Goal: Task Accomplishment & Management: Manage account settings

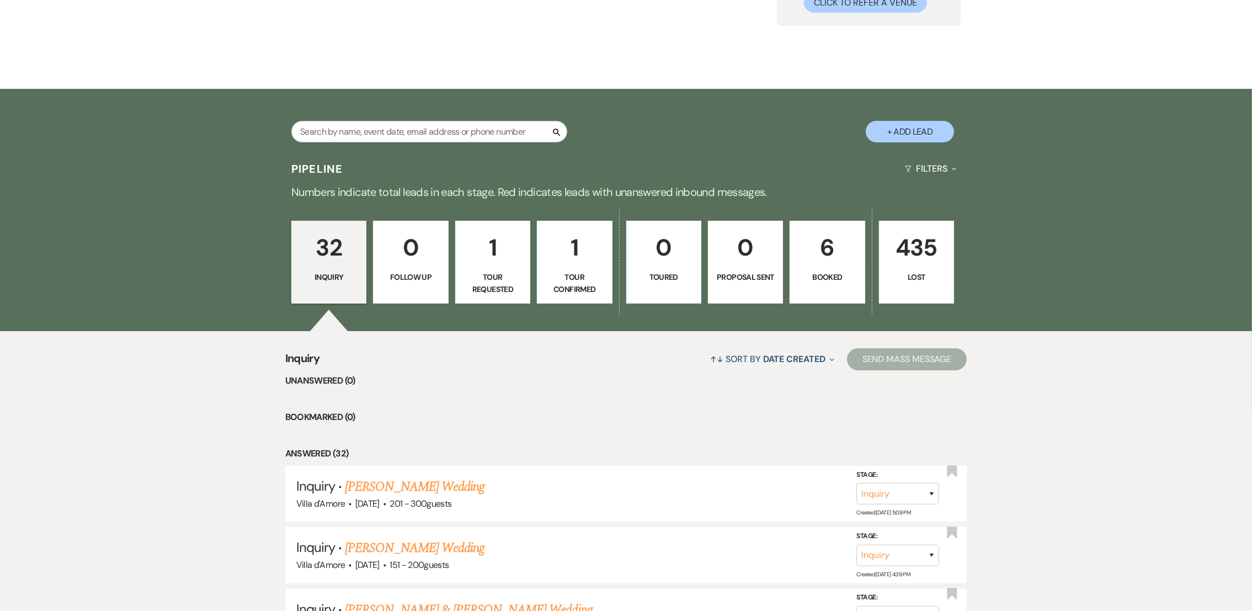
click at [517, 253] on p "1" at bounding box center [492, 247] width 61 height 37
select select "2"
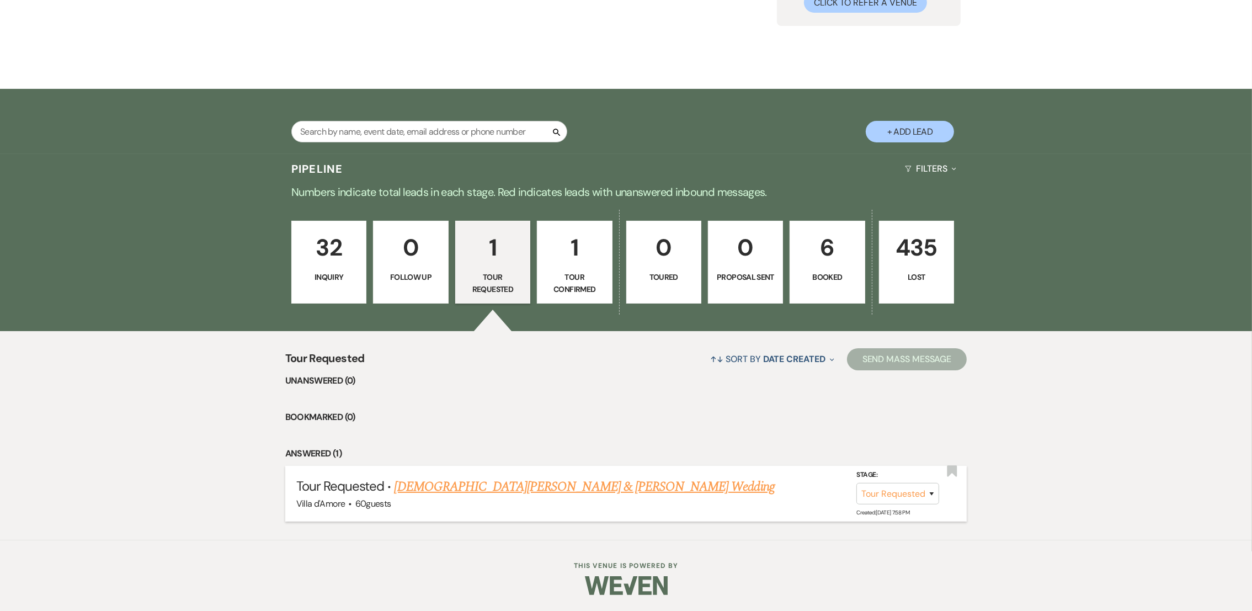
click at [470, 487] on link "[DEMOGRAPHIC_DATA][PERSON_NAME] & [PERSON_NAME] Wedding" at bounding box center [585, 487] width 380 height 20
select select "2"
select select "5"
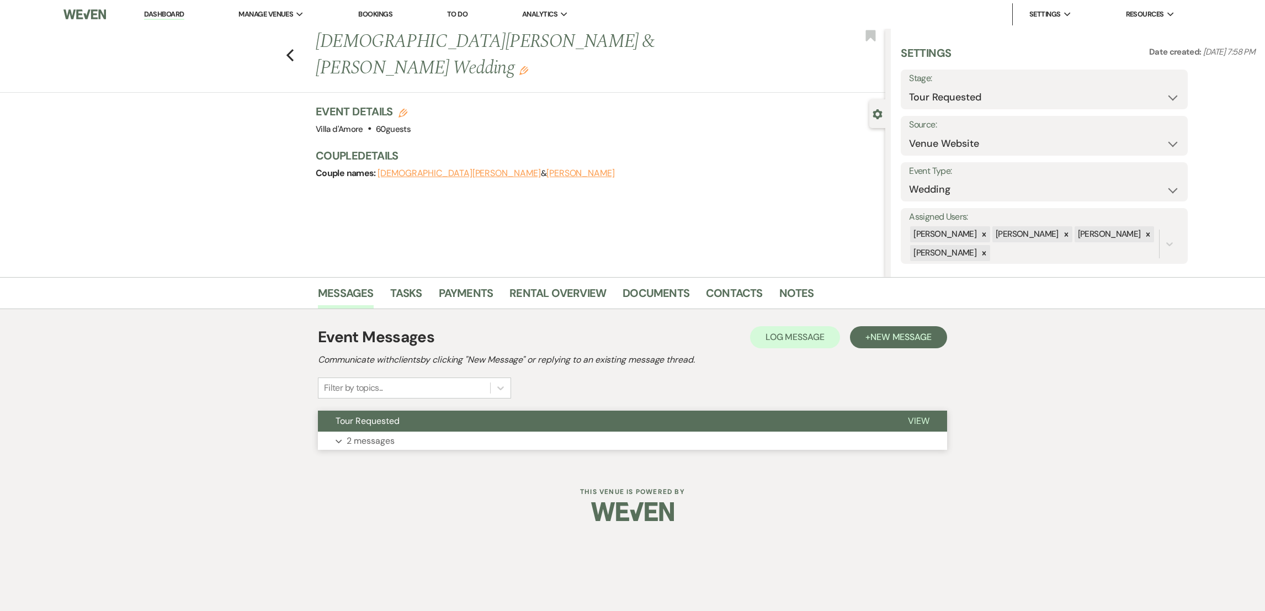
click at [370, 437] on p "2 messages" at bounding box center [371, 441] width 48 height 14
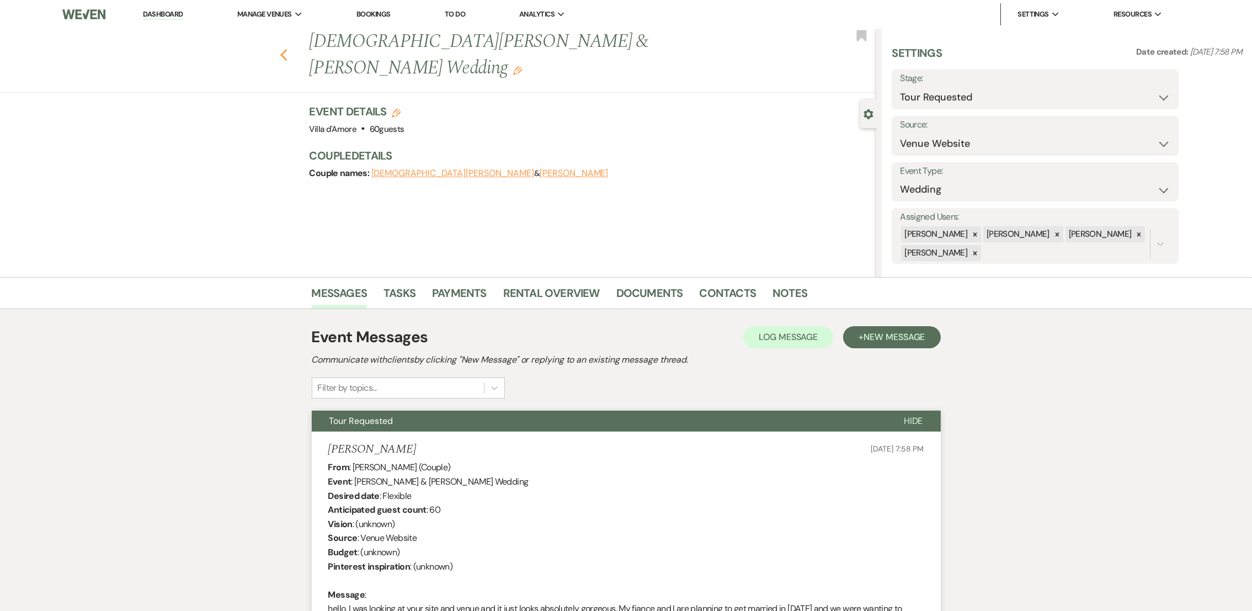
click at [287, 49] on use "button" at bounding box center [283, 55] width 7 height 12
select select "2"
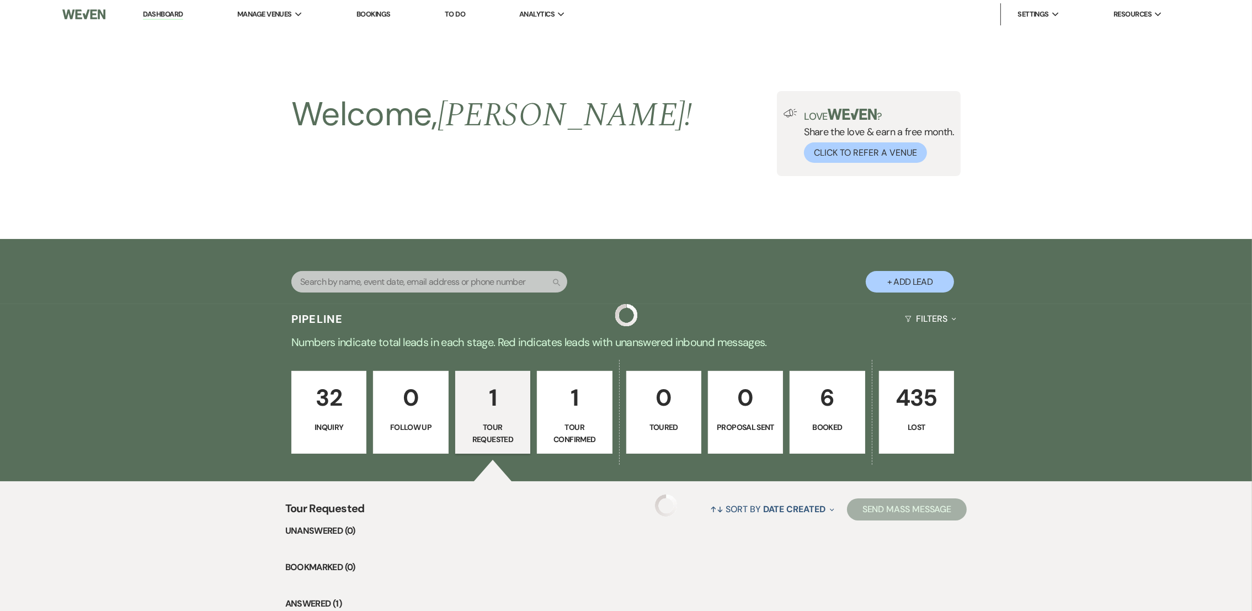
scroll to position [150, 0]
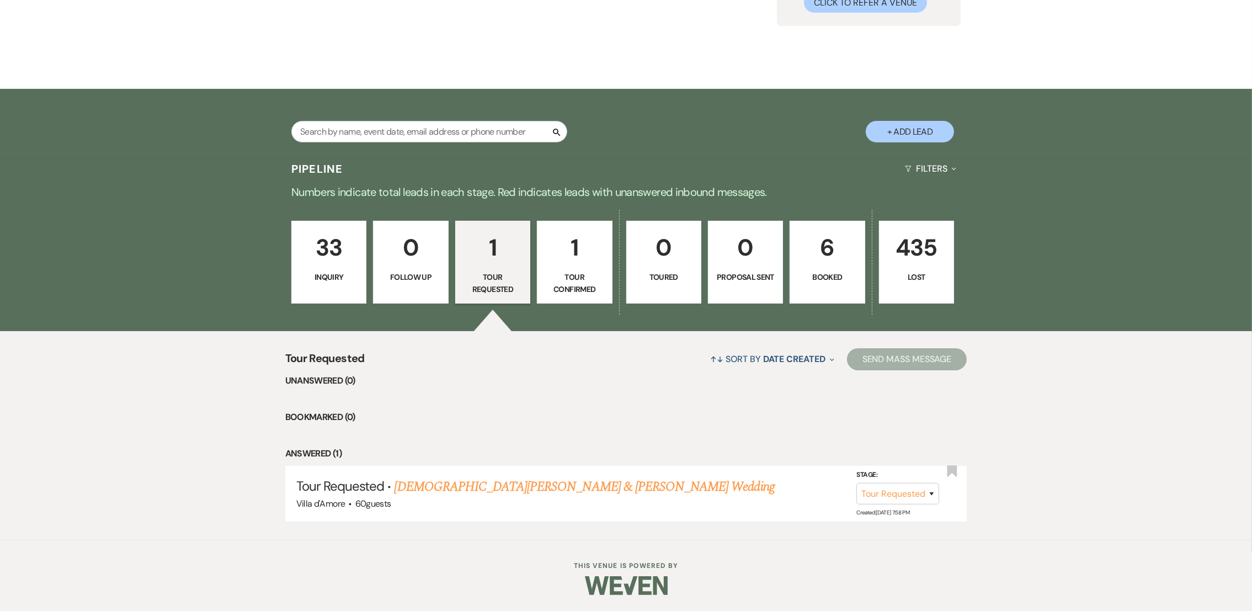
click at [579, 272] on p "Tour Confirmed" at bounding box center [574, 283] width 61 height 25
select select "4"
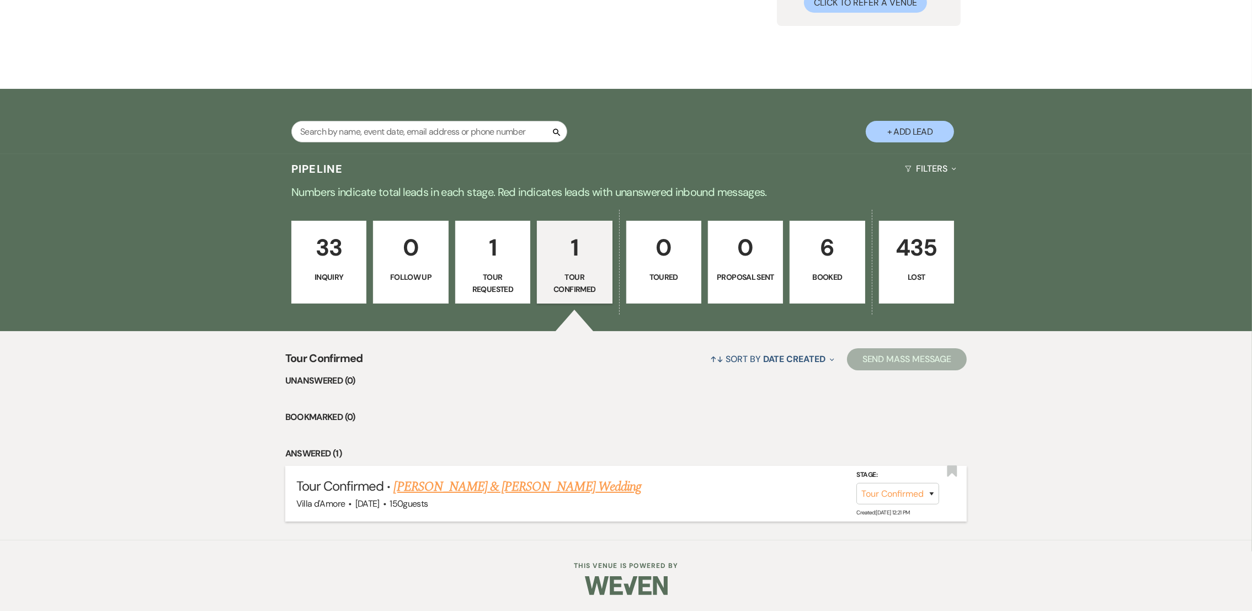
click at [492, 483] on link "[PERSON_NAME] & [PERSON_NAME] Wedding" at bounding box center [517, 487] width 247 height 20
select select "4"
select select "6"
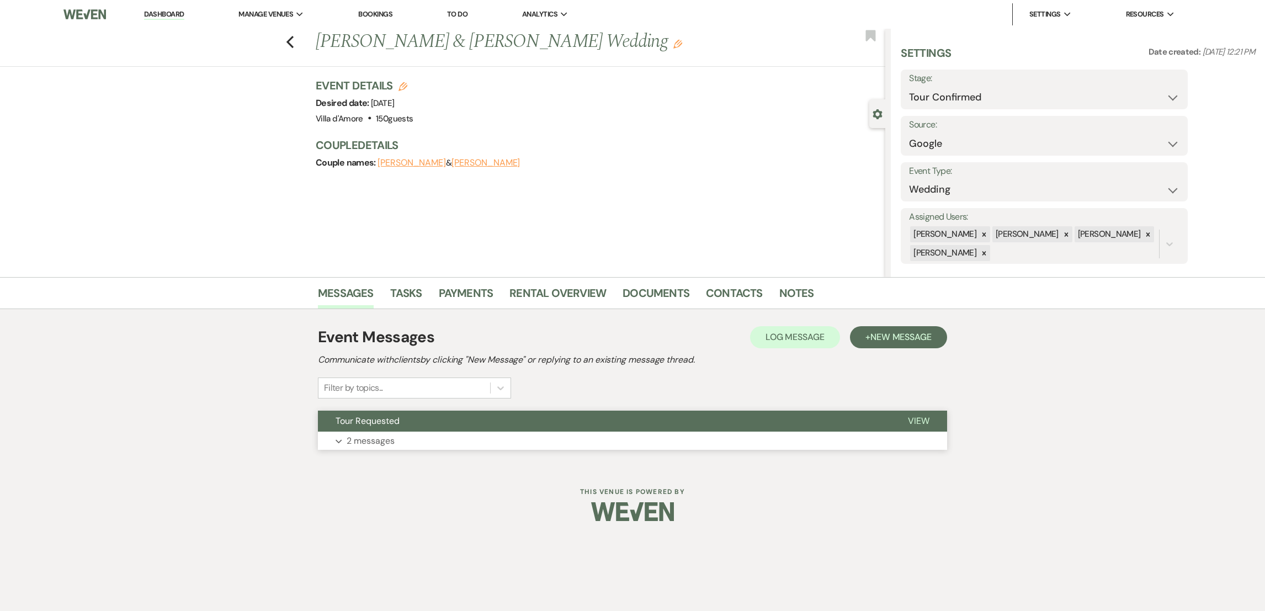
click at [369, 437] on p "2 messages" at bounding box center [371, 441] width 48 height 14
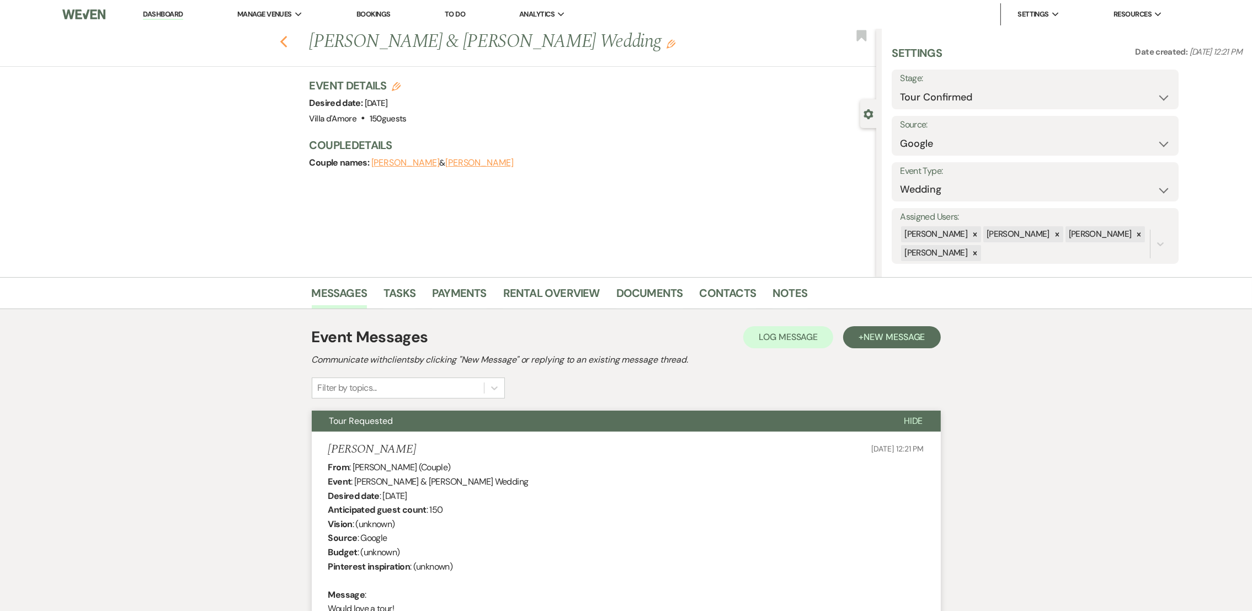
click at [288, 36] on icon "Previous" at bounding box center [284, 41] width 8 height 13
select select "4"
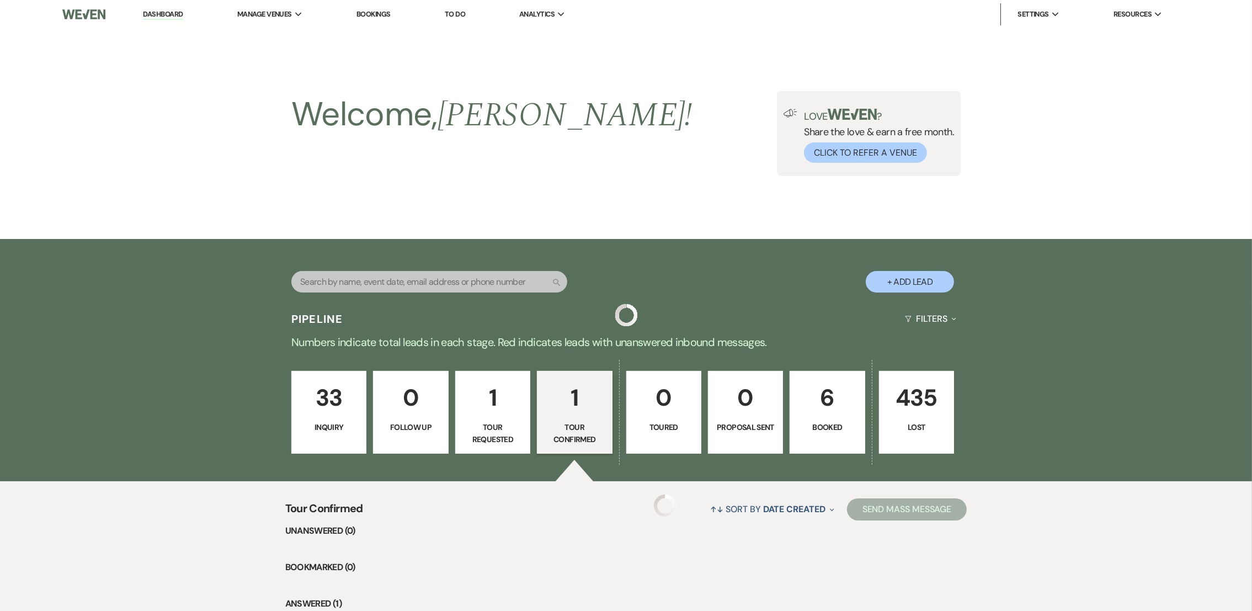
scroll to position [150, 0]
